Goal: Task Accomplishment & Management: Use online tool/utility

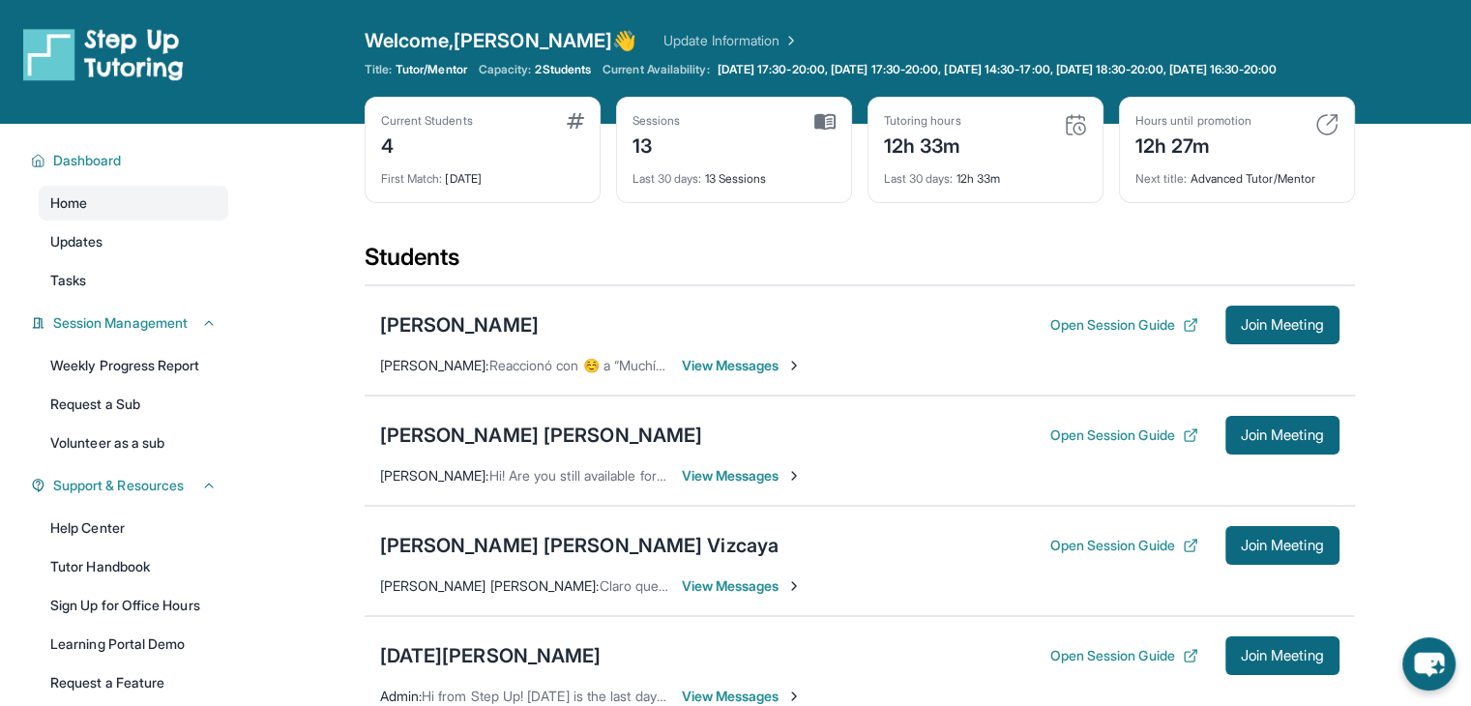
scroll to position [103, 0]
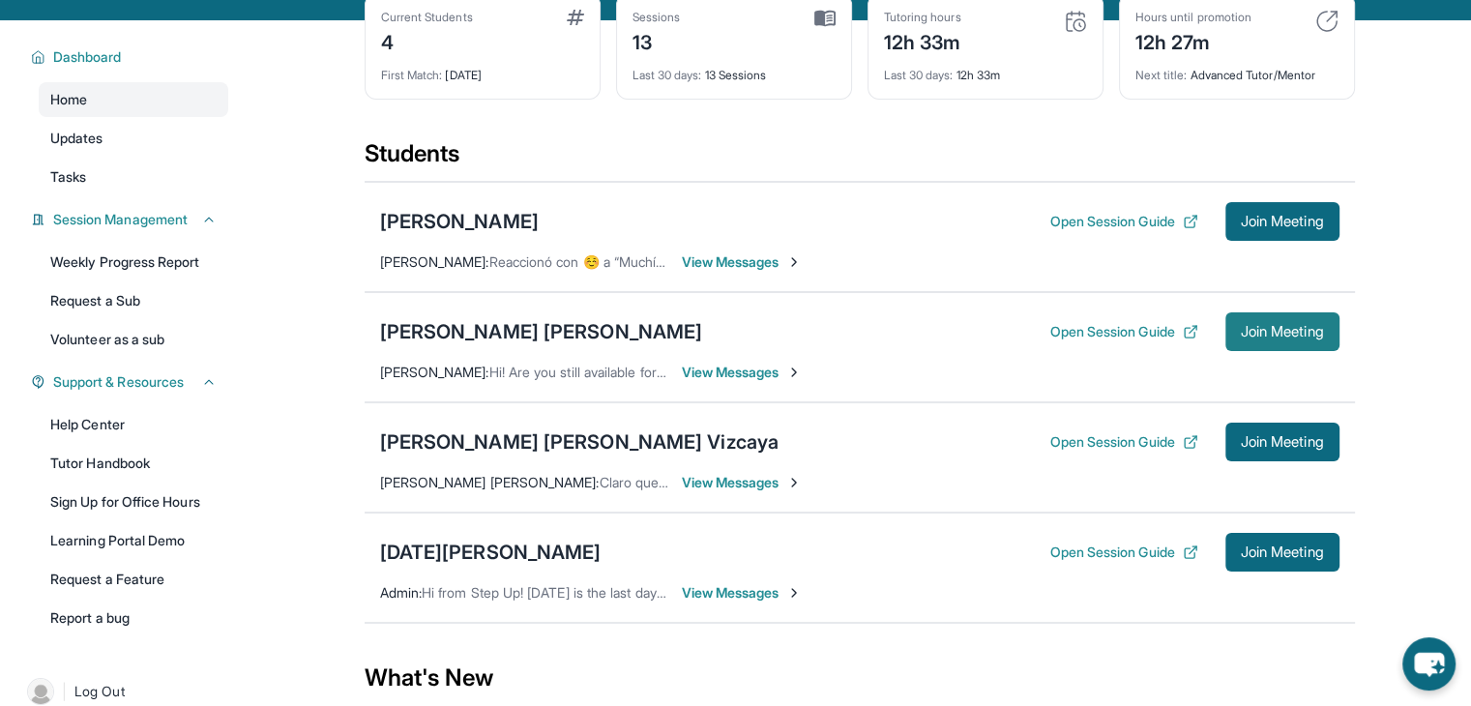
click at [1253, 338] on span "Join Meeting" at bounding box center [1282, 332] width 83 height 12
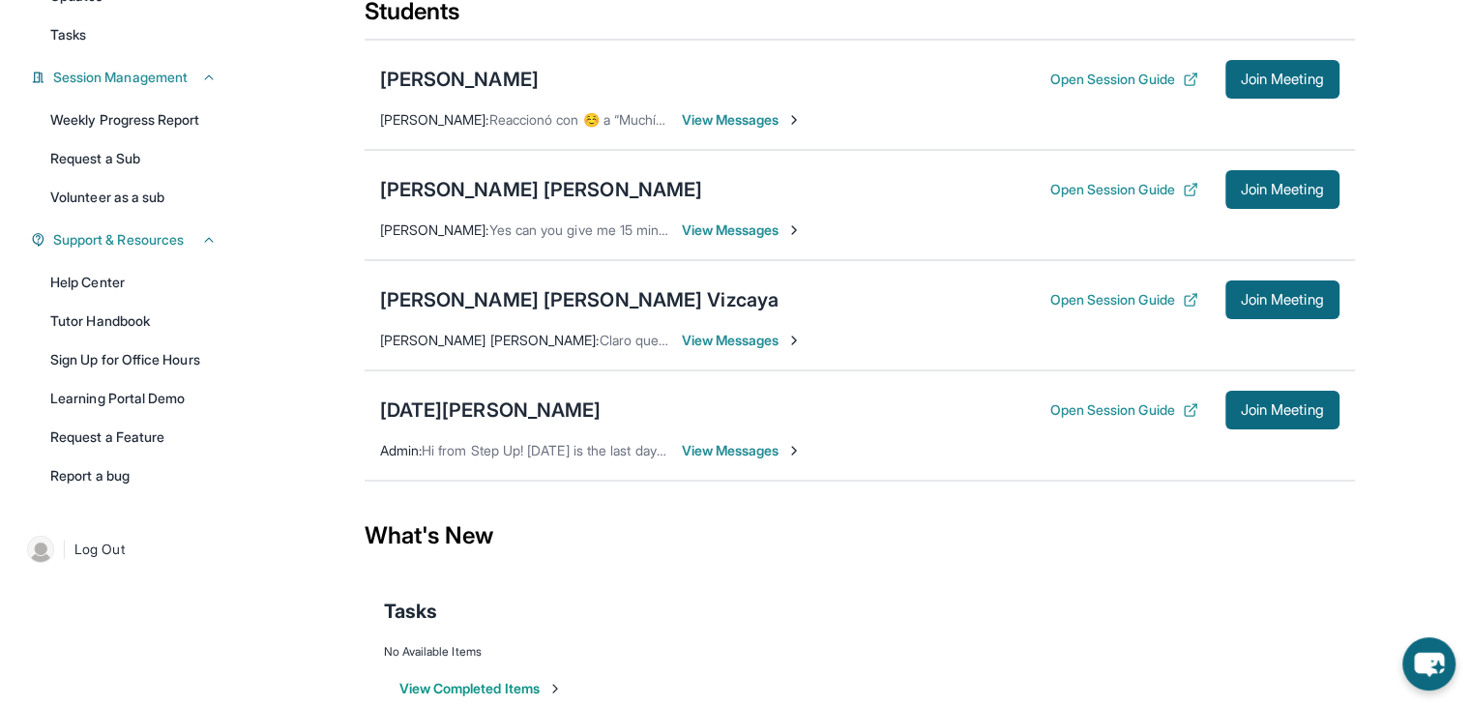
scroll to position [248, 0]
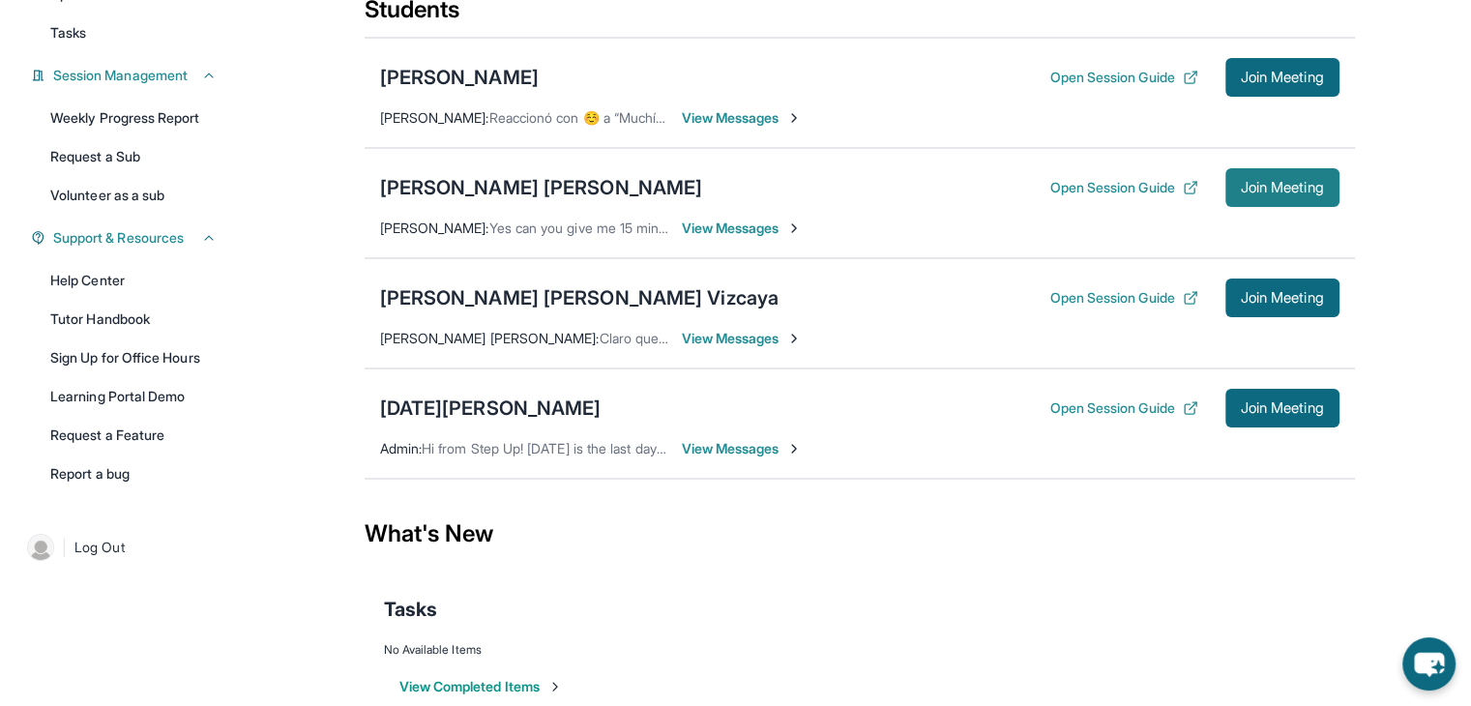
click at [1256, 193] on span "Join Meeting" at bounding box center [1282, 188] width 83 height 12
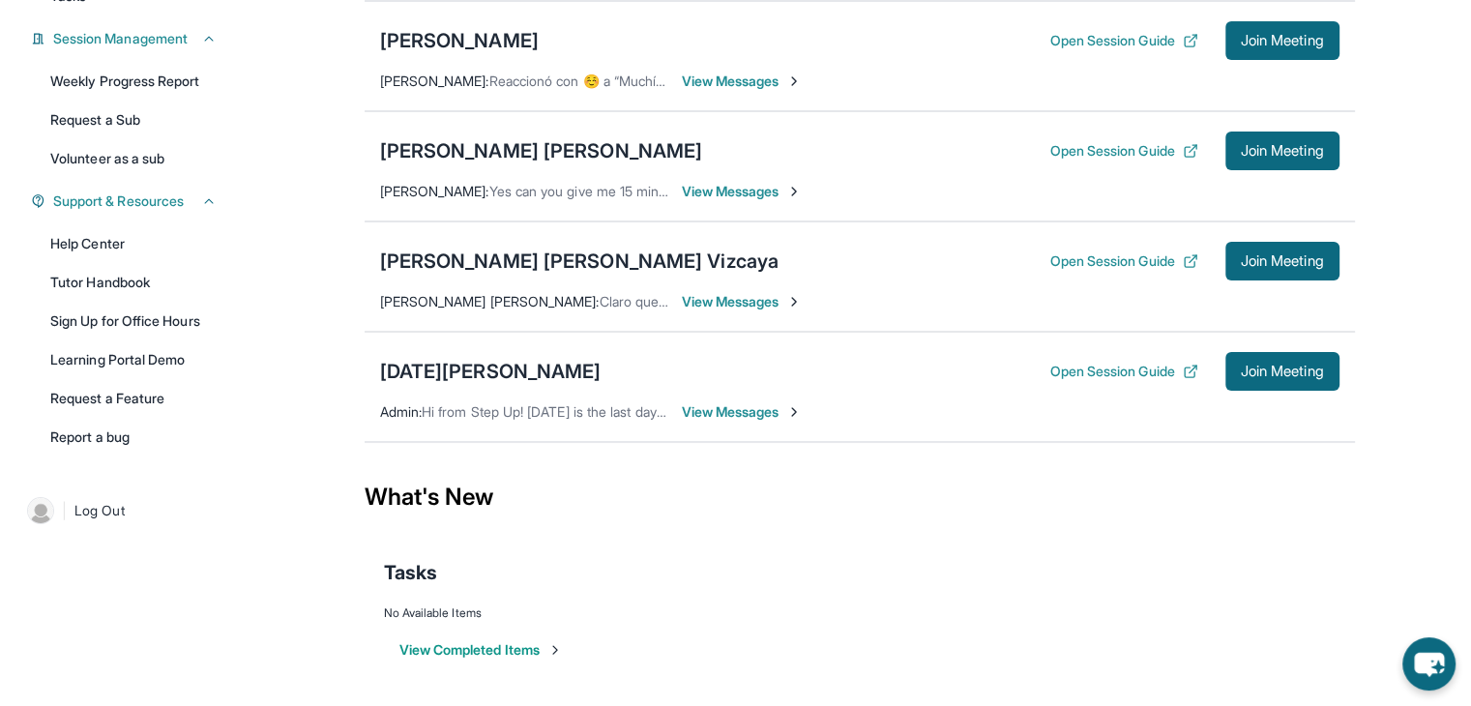
scroll to position [0, 0]
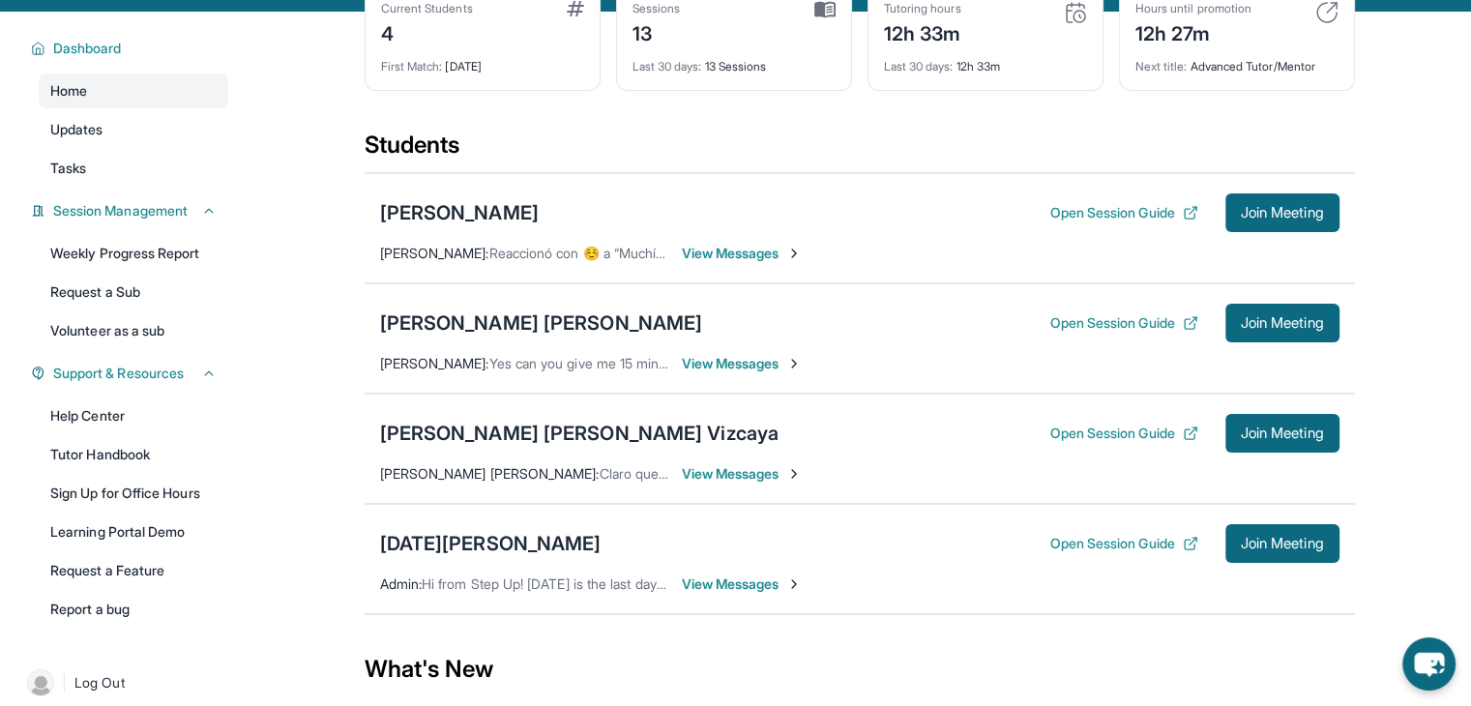
scroll to position [112, 0]
click at [1299, 329] on span "Join Meeting" at bounding box center [1282, 323] width 83 height 12
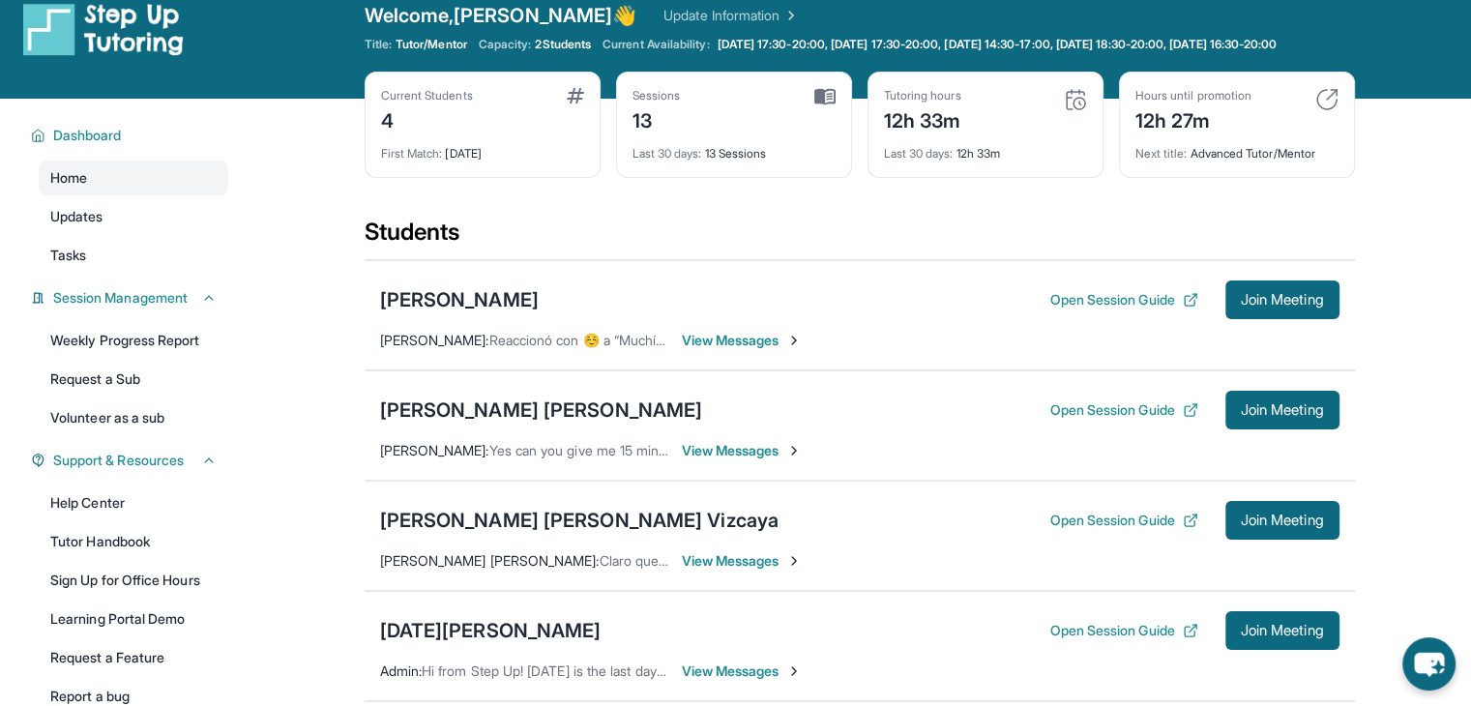
scroll to position [0, 0]
